Goal: Task Accomplishment & Management: Use online tool/utility

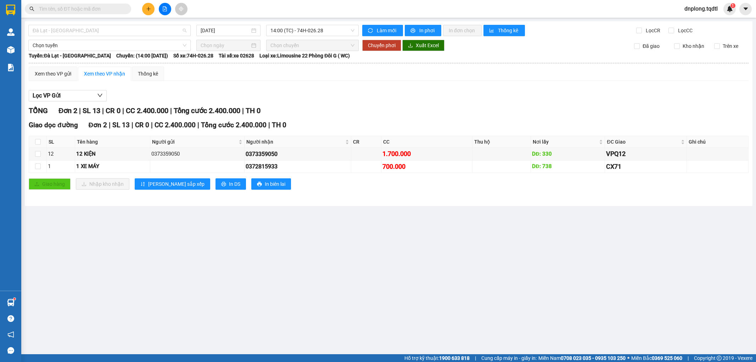
click at [168, 25] on span "Đà Lạt - [GEOGRAPHIC_DATA]" at bounding box center [110, 30] width 154 height 11
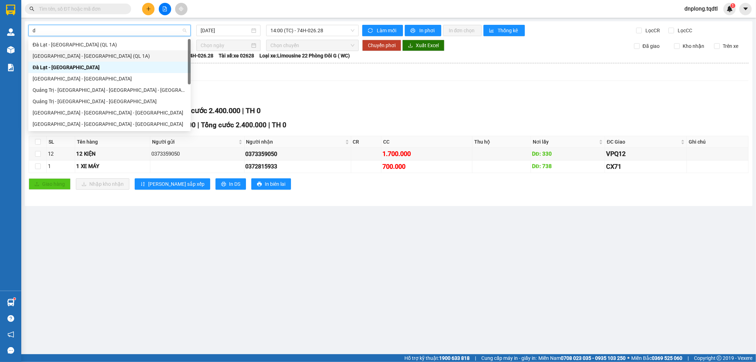
type input "da"
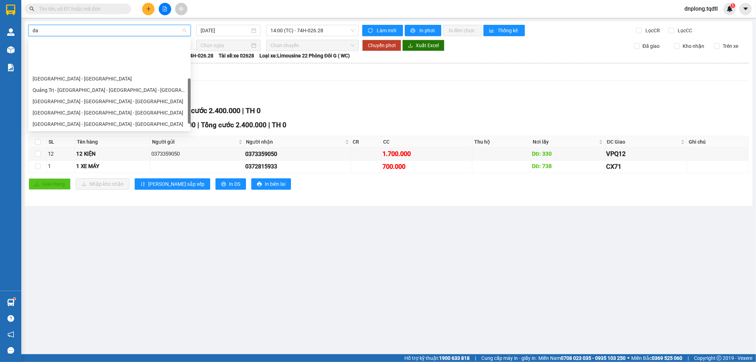
scroll to position [39, 0]
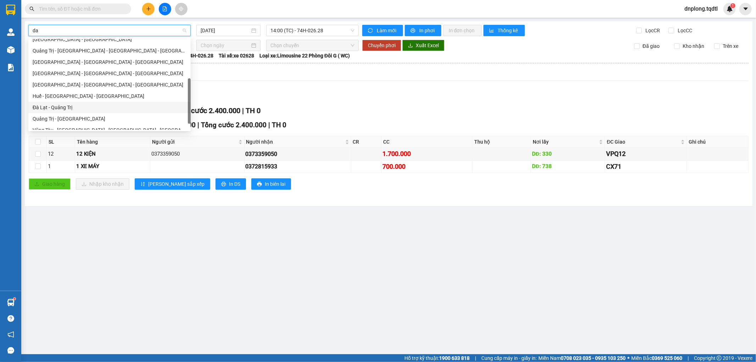
click at [79, 104] on div "Đà Lạt - Quảng Trị" at bounding box center [110, 107] width 154 height 8
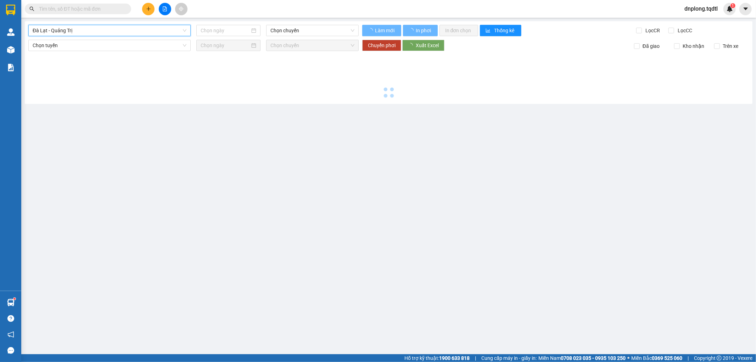
type input "[DATE]"
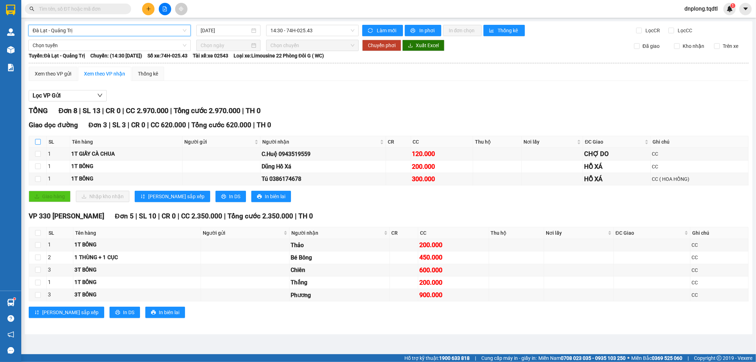
click at [38, 143] on input "checkbox" at bounding box center [38, 142] width 6 height 6
checkbox input "true"
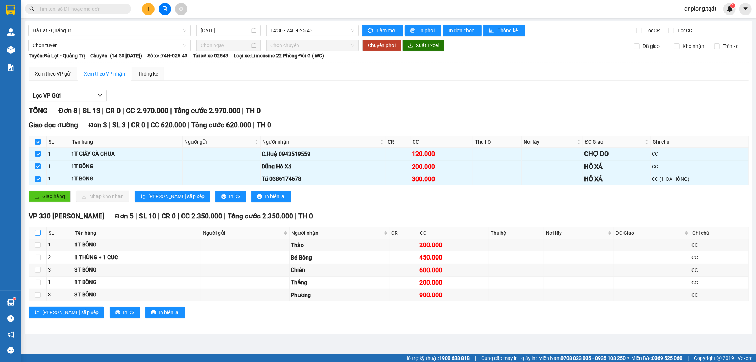
click at [37, 233] on input "checkbox" at bounding box center [38, 233] width 6 height 6
checkbox input "true"
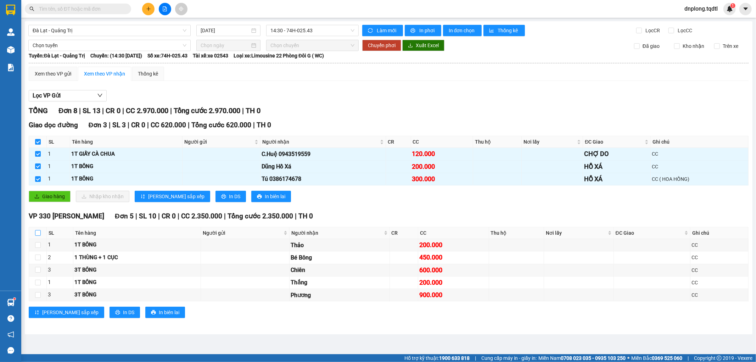
checkbox input "true"
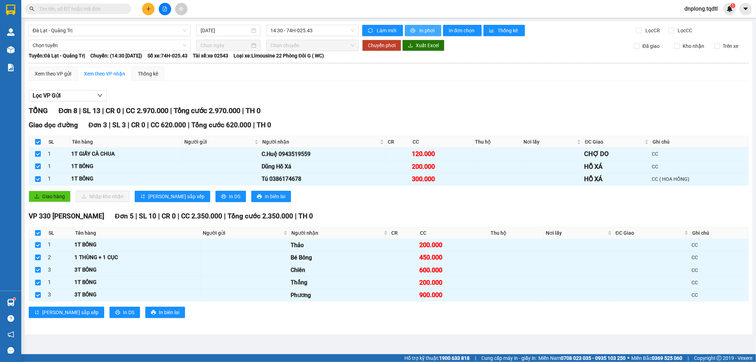
click at [419, 30] on span "In phơi" at bounding box center [427, 31] width 16 height 8
